Goal: Contribute content

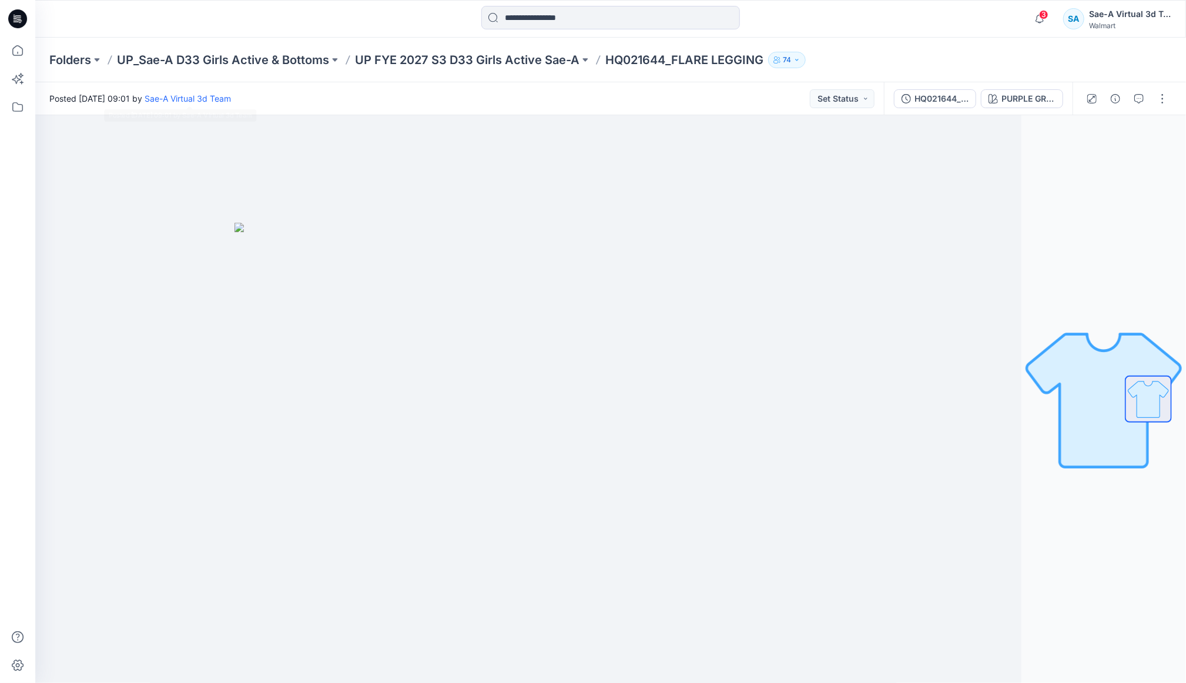
click at [488, 83] on div "Posted [DATE] 09:01 by Sae-A Virtual 3d Team Set Status" at bounding box center [459, 98] width 848 height 32
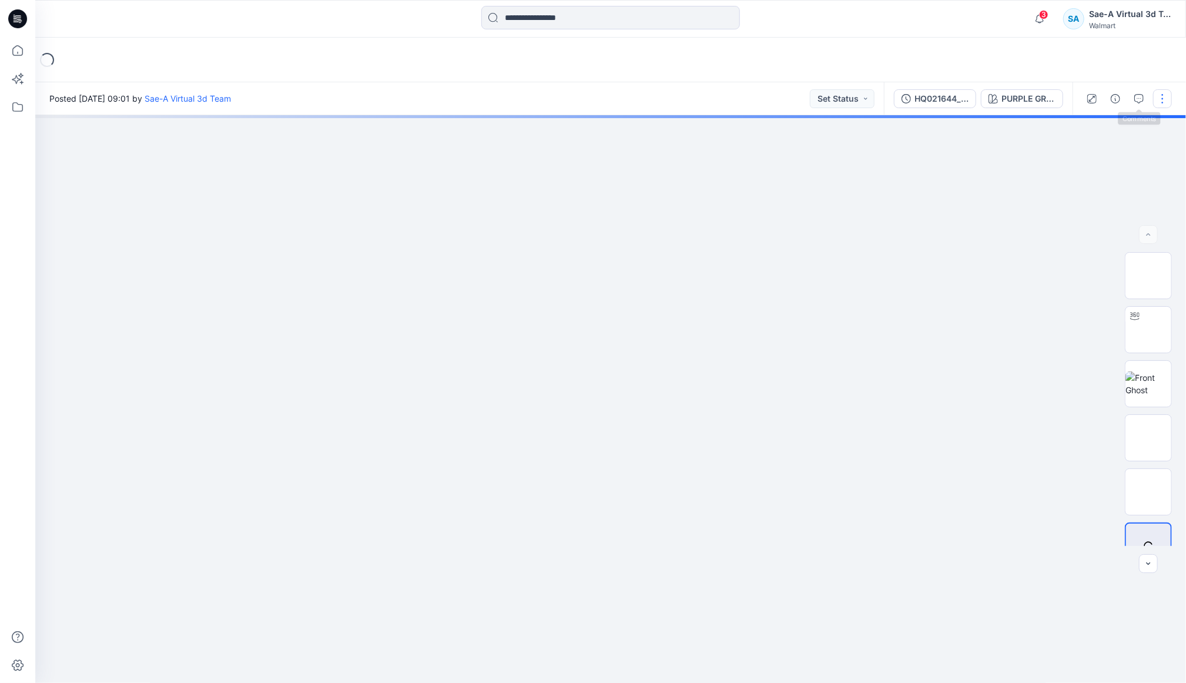
click at [1161, 93] on button "button" at bounding box center [1162, 98] width 19 height 19
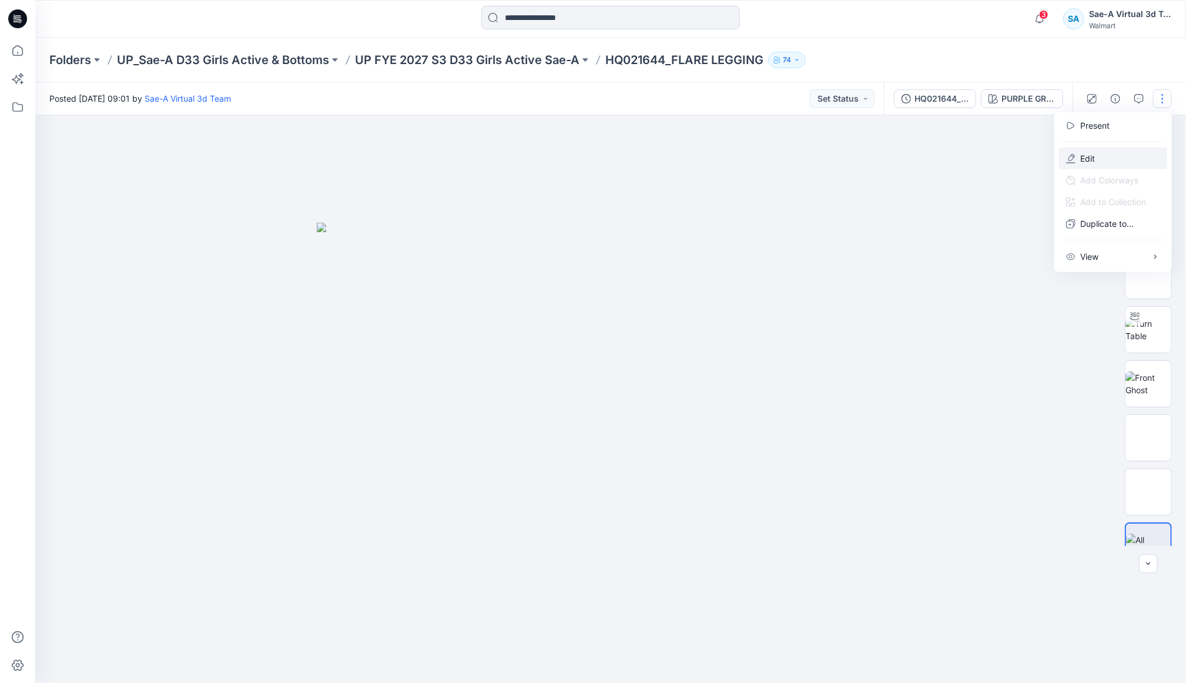
click at [1106, 155] on button "Edit" at bounding box center [1113, 158] width 108 height 22
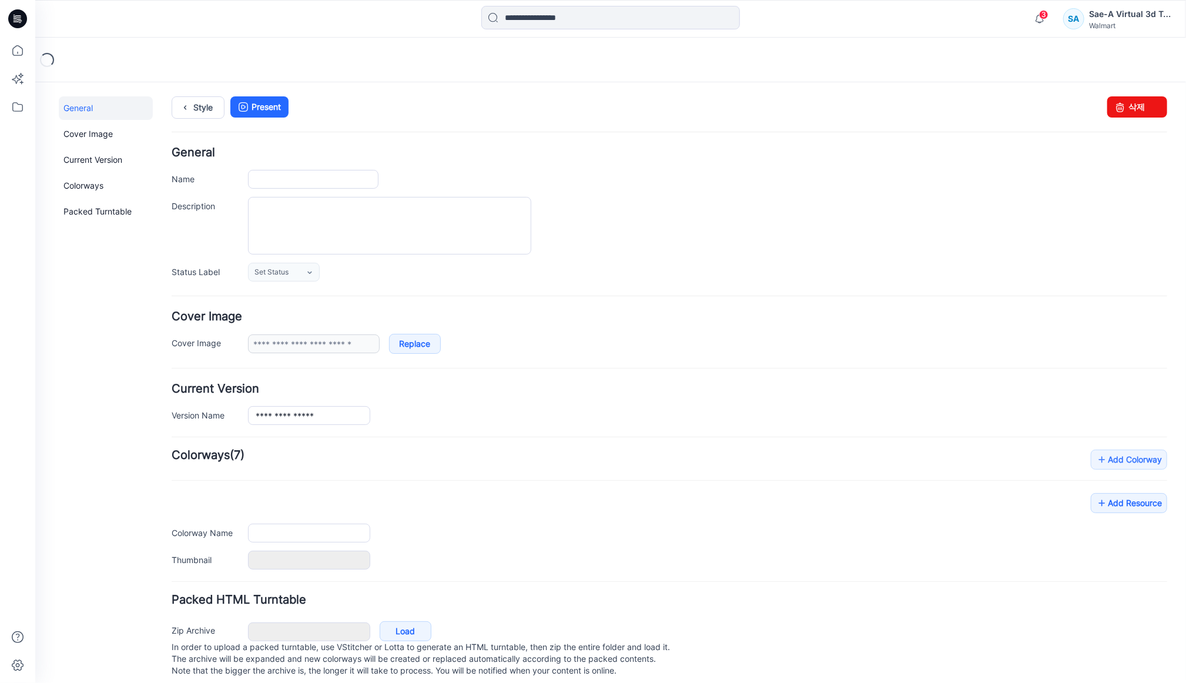
type input "**********"
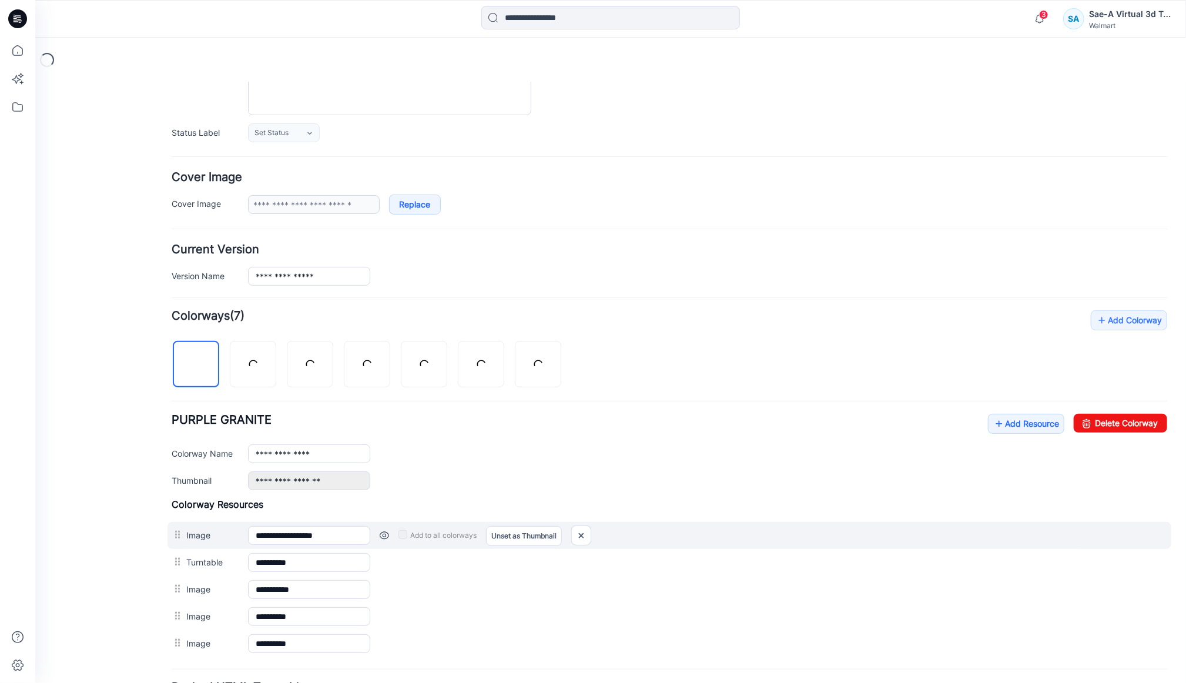
scroll to position [251, 0]
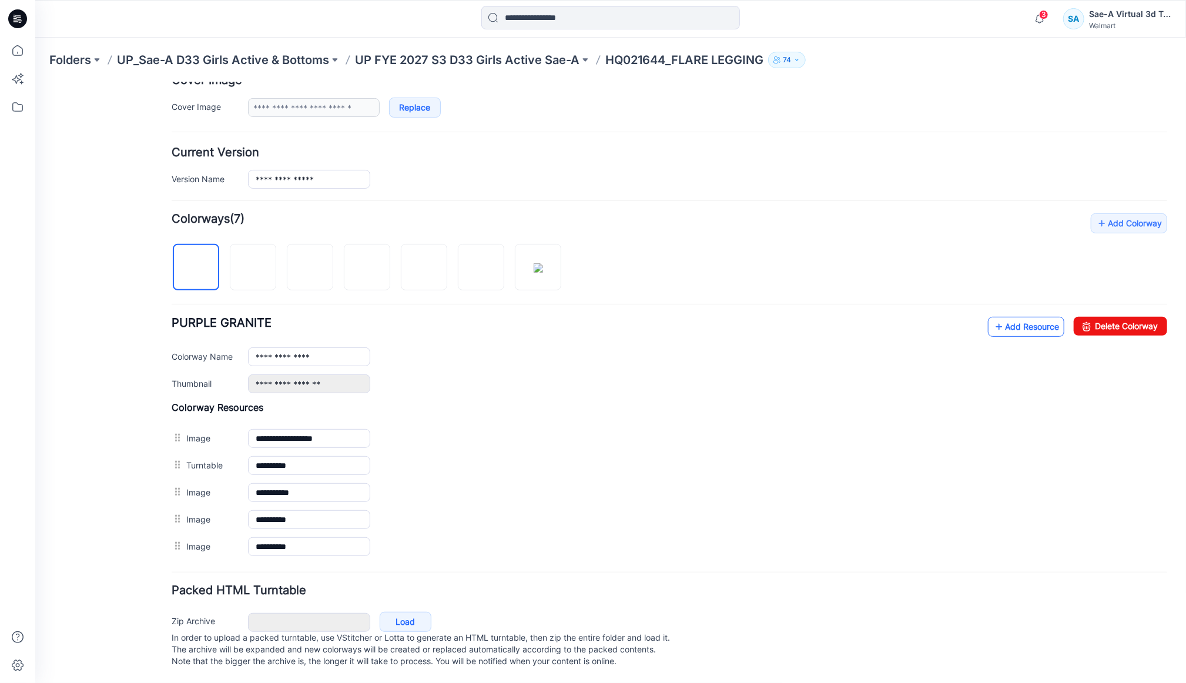
click at [994, 318] on link "Add Resource" at bounding box center [1025, 326] width 76 height 20
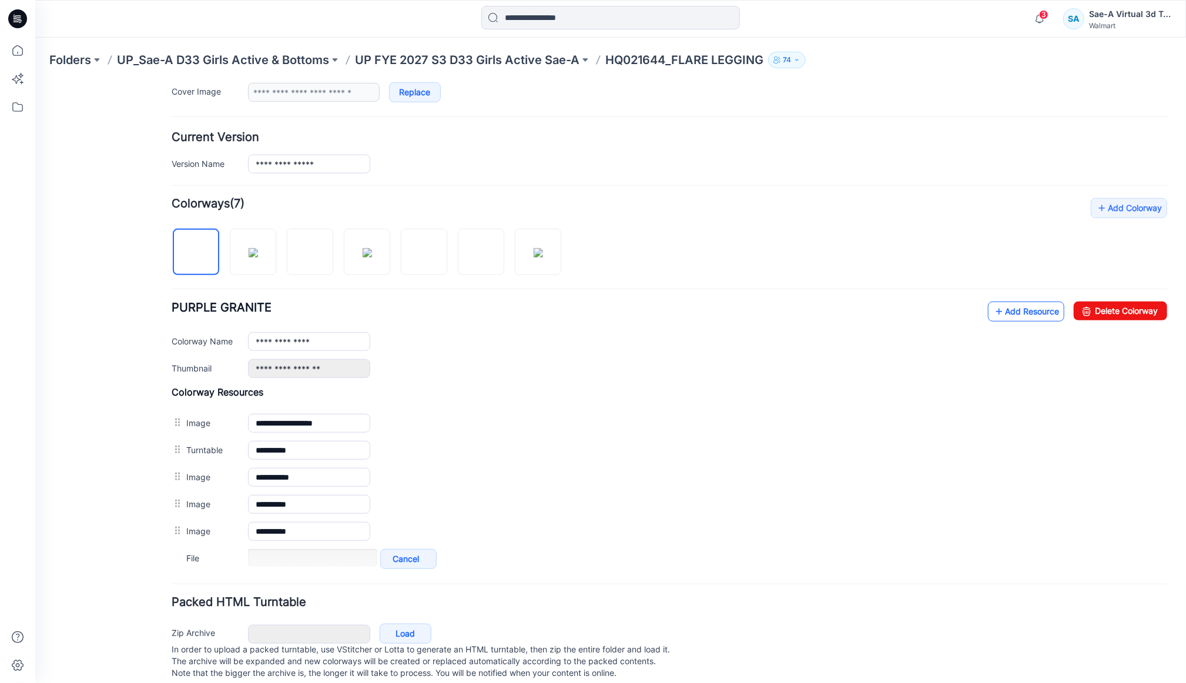
click at [1011, 312] on link "Add Resource" at bounding box center [1025, 311] width 76 height 20
click at [993, 308] on link "Add Resource" at bounding box center [1025, 311] width 76 height 20
click at [991, 311] on link "Add Resource" at bounding box center [1025, 311] width 76 height 20
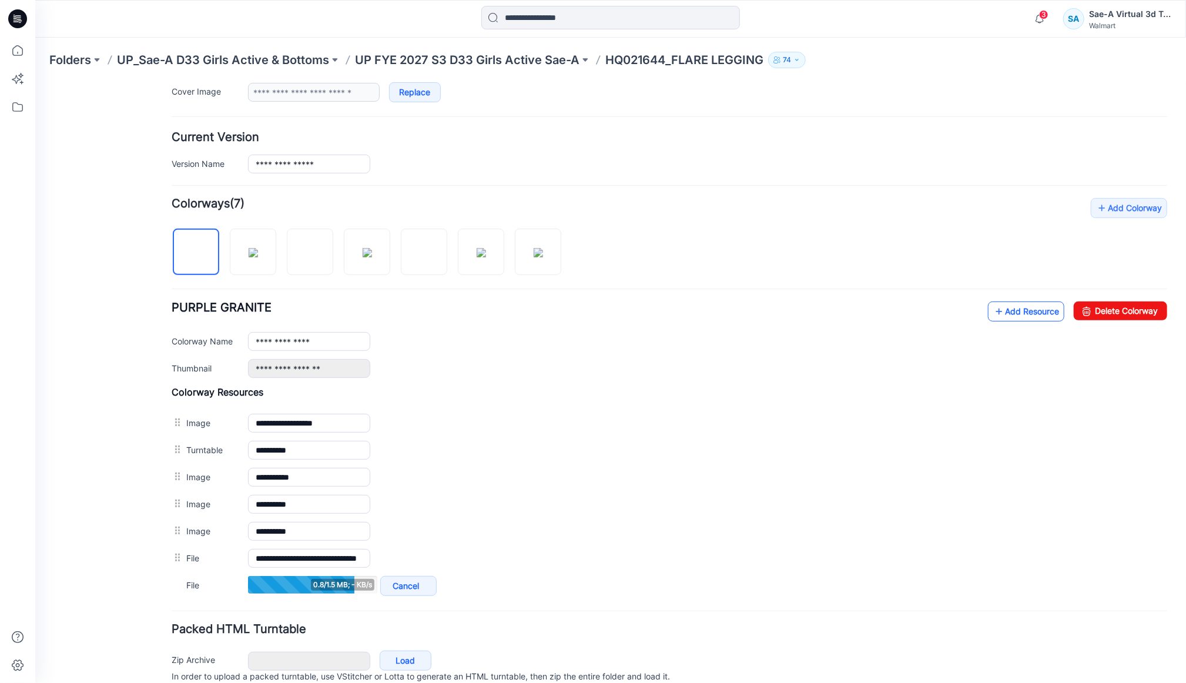
click at [1020, 310] on link "Add Resource" at bounding box center [1025, 311] width 76 height 20
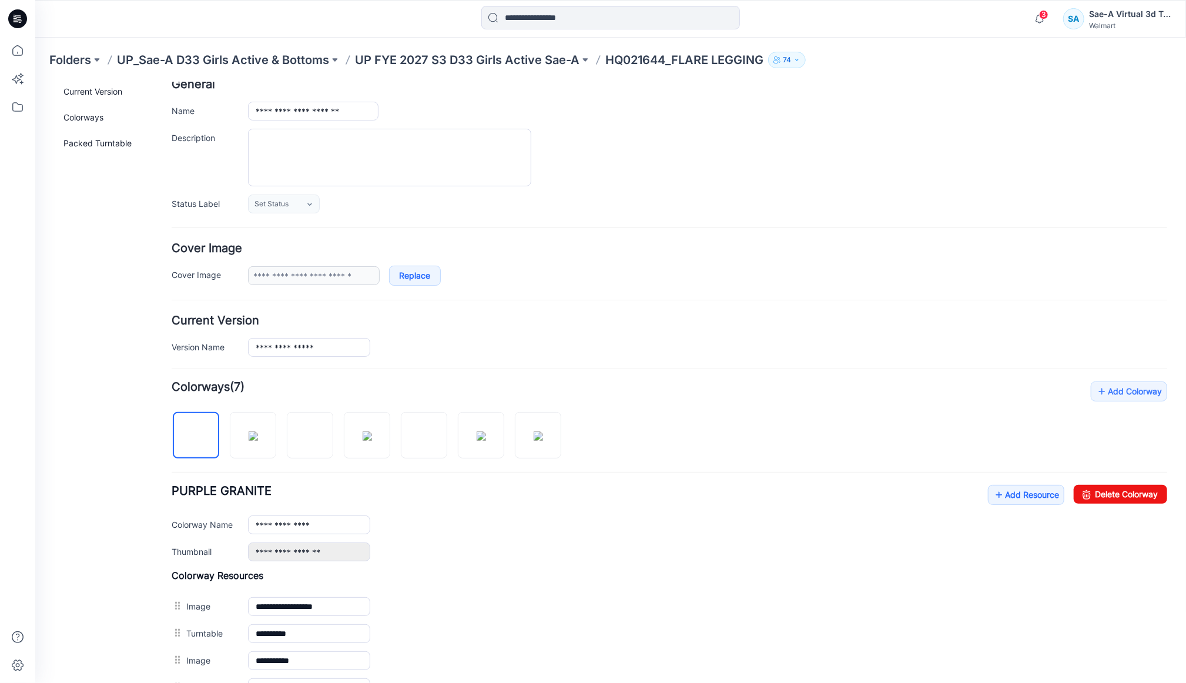
scroll to position [0, 0]
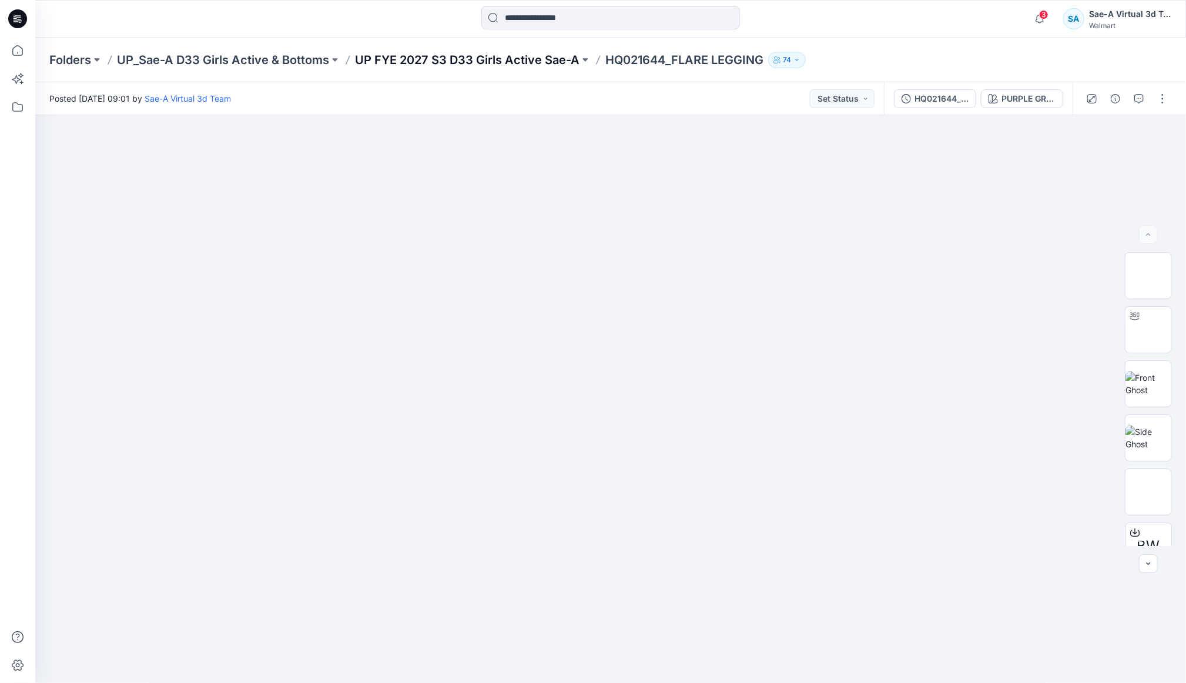
click at [444, 63] on p "UP FYE 2027 S3 D33 Girls Active Sae-A" at bounding box center [467, 60] width 224 height 16
